Goal: Use online tool/utility

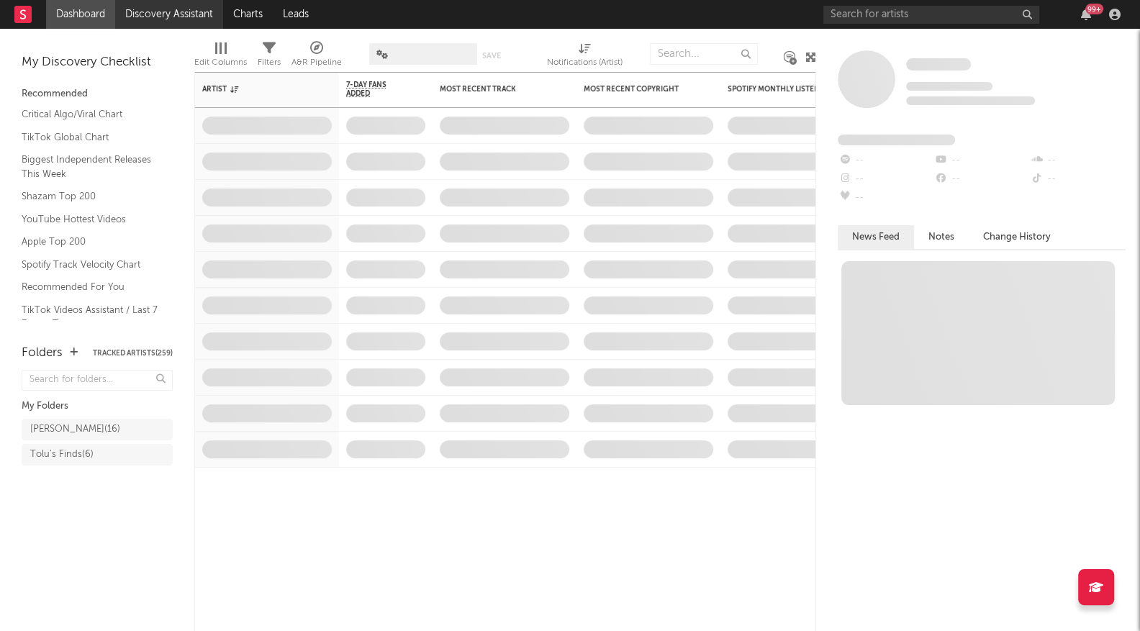
click at [163, 10] on link "Discovery Assistant" at bounding box center [169, 14] width 108 height 29
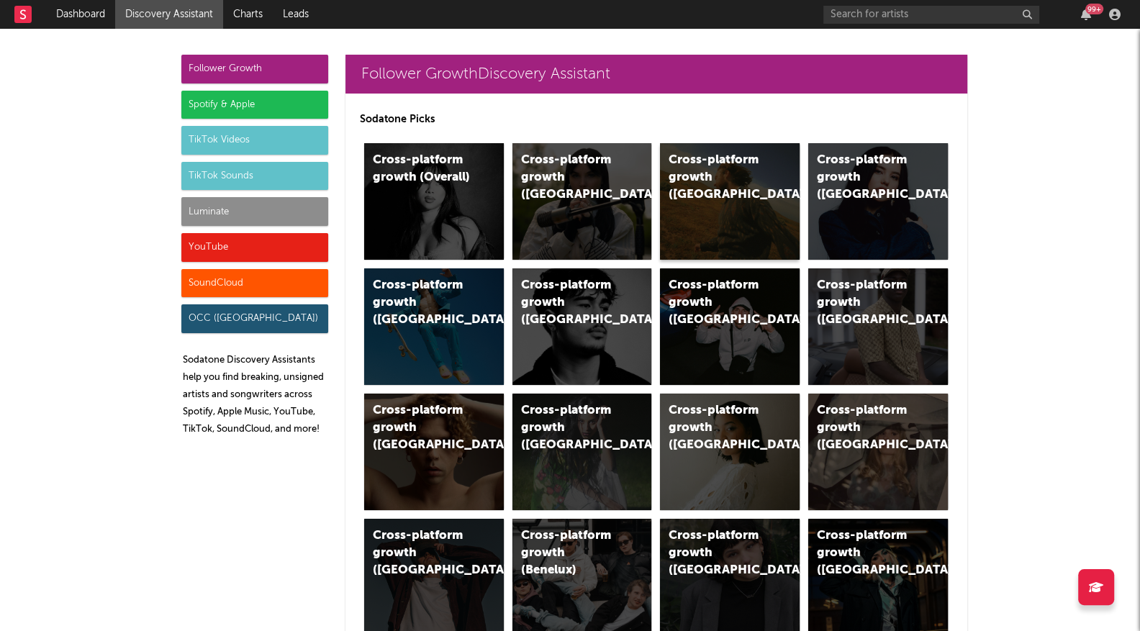
click at [709, 195] on div "Cross-platform growth ([GEOGRAPHIC_DATA])" at bounding box center [730, 201] width 140 height 117
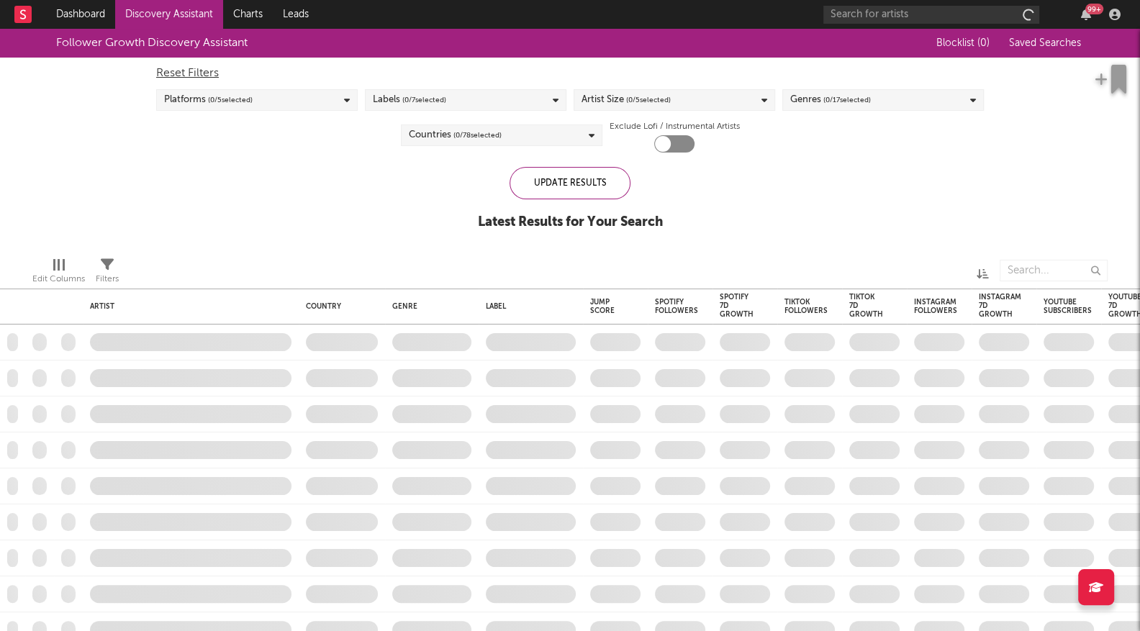
checkbox input "true"
